Goal: Task Accomplishment & Management: Manage account settings

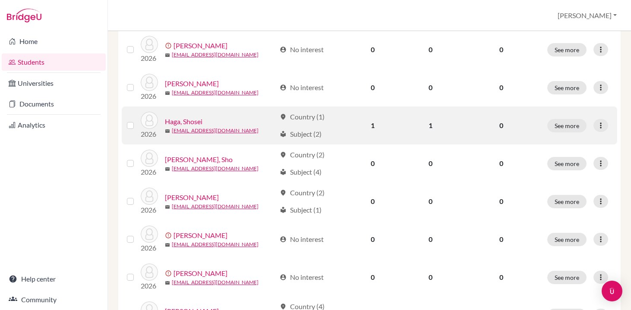
scroll to position [180, 0]
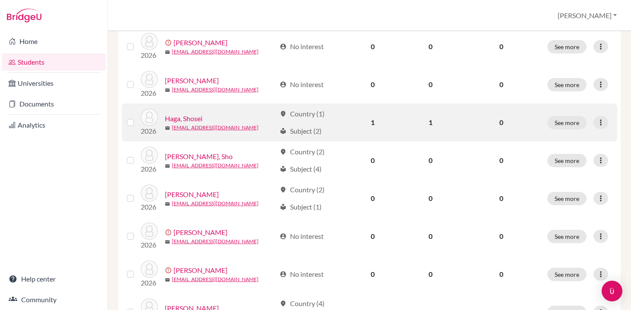
click at [337, 125] on div "location_on Country (1) local_library Subject (2)" at bounding box center [310, 123] width 60 height 28
click at [137, 117] on label at bounding box center [137, 117] width 0 height 0
click at [0, 0] on input "checkbox" at bounding box center [0, 0] width 0 height 0
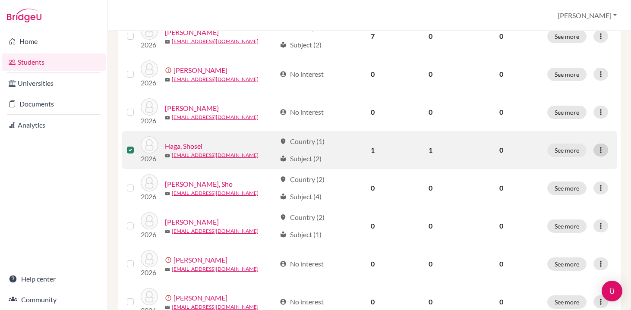
click at [605, 151] on div at bounding box center [601, 150] width 15 height 13
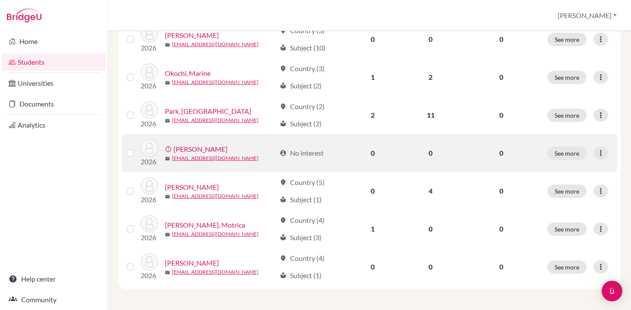
scroll to position [557, 0]
click at [137, 148] on label at bounding box center [137, 148] width 0 height 0
click at [0, 0] on input "checkbox" at bounding box center [0, 0] width 0 height 0
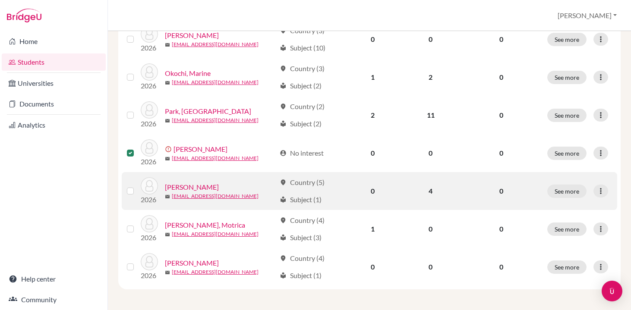
click at [137, 186] on label at bounding box center [137, 186] width 0 height 0
click at [0, 0] on input "checkbox" at bounding box center [0, 0] width 0 height 0
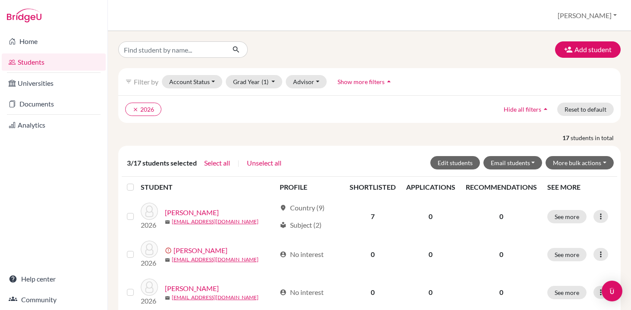
scroll to position [0, 0]
click at [572, 166] on button "More bulk actions" at bounding box center [580, 162] width 68 height 13
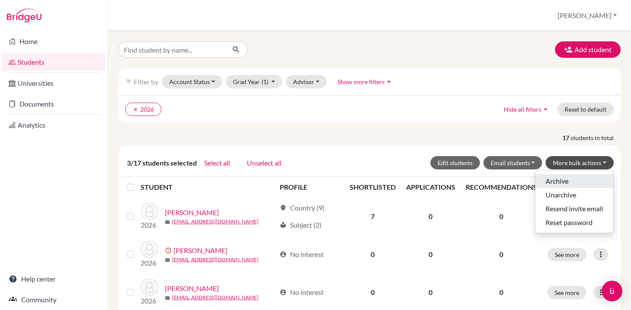
click at [572, 179] on button "Archive" at bounding box center [574, 181] width 78 height 14
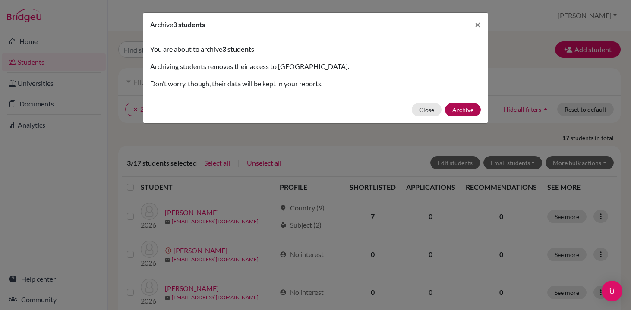
click at [470, 111] on button "Archive" at bounding box center [463, 109] width 36 height 13
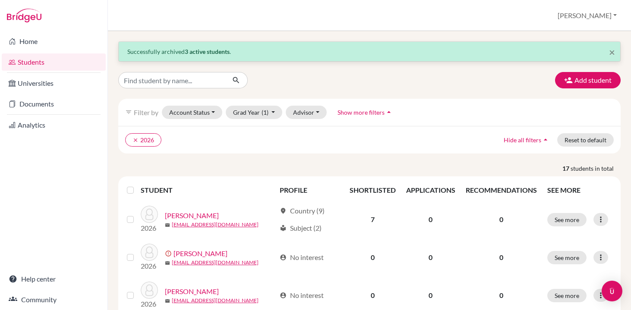
click at [131, 186] on div at bounding box center [132, 190] width 10 height 10
click at [137, 185] on label at bounding box center [137, 185] width 0 height 0
click at [0, 0] on input "checkbox" at bounding box center [0, 0] width 0 height 0
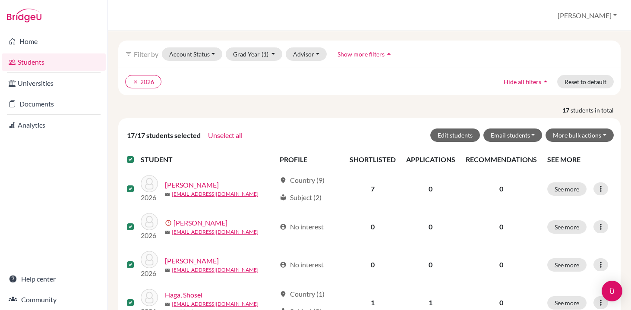
scroll to position [39, 0]
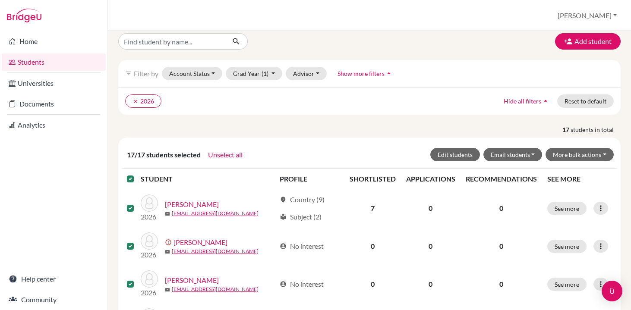
click at [215, 159] on button "Unselect all" at bounding box center [225, 154] width 35 height 11
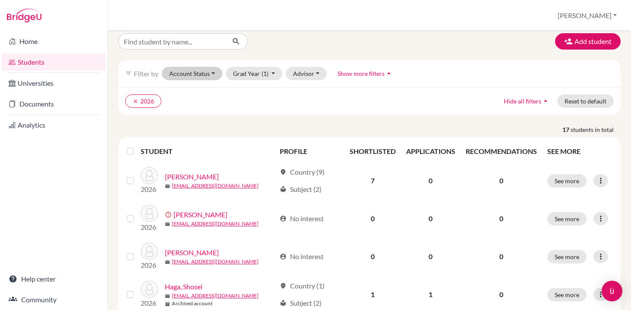
click at [209, 71] on button "Account Status" at bounding box center [192, 73] width 60 height 13
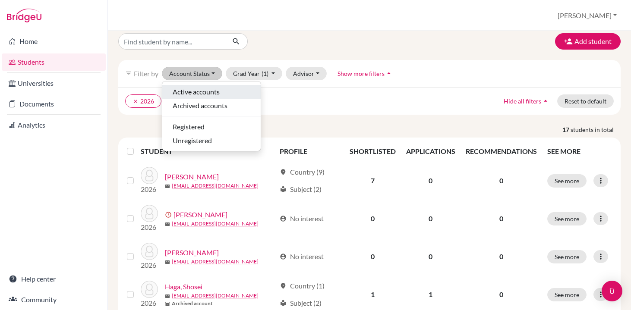
click at [225, 88] on div "Active accounts" at bounding box center [212, 92] width 78 height 10
